Goal: Task Accomplishment & Management: Use online tool/utility

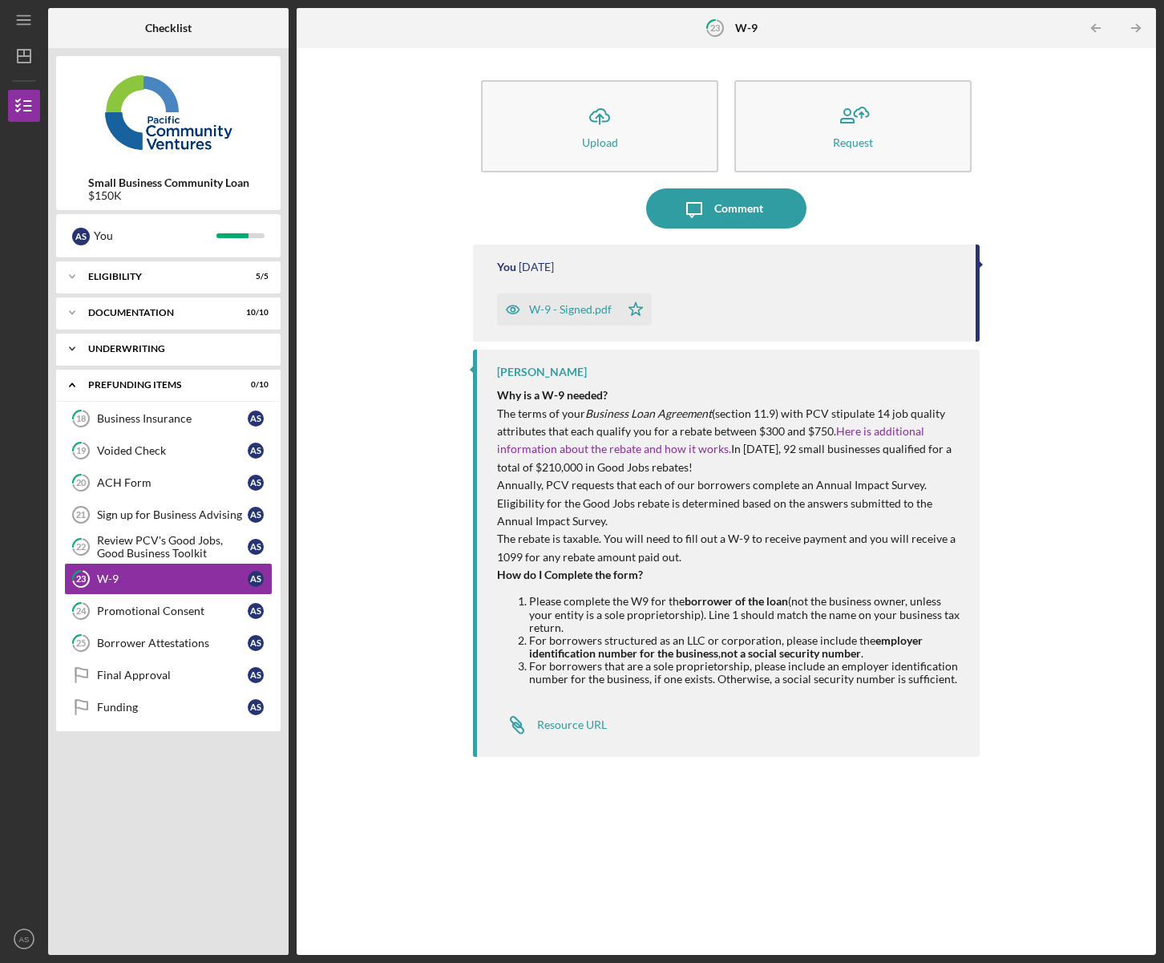
click at [132, 357] on div "Icon/Expander Underwriting 5 / 5" at bounding box center [168, 349] width 224 height 32
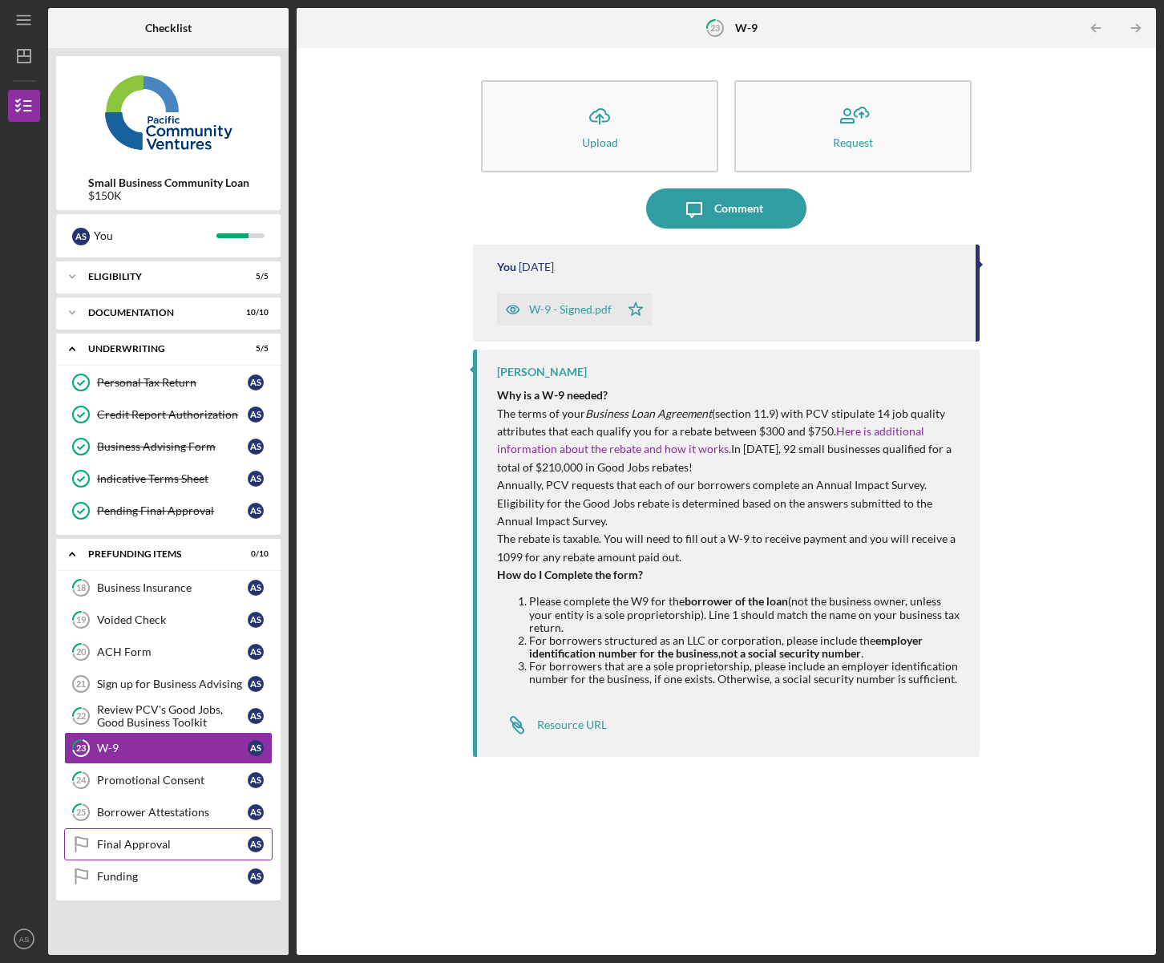
click at [150, 844] on div "Final Approval" at bounding box center [172, 844] width 151 height 13
